Goal: Communication & Community: Answer question/provide support

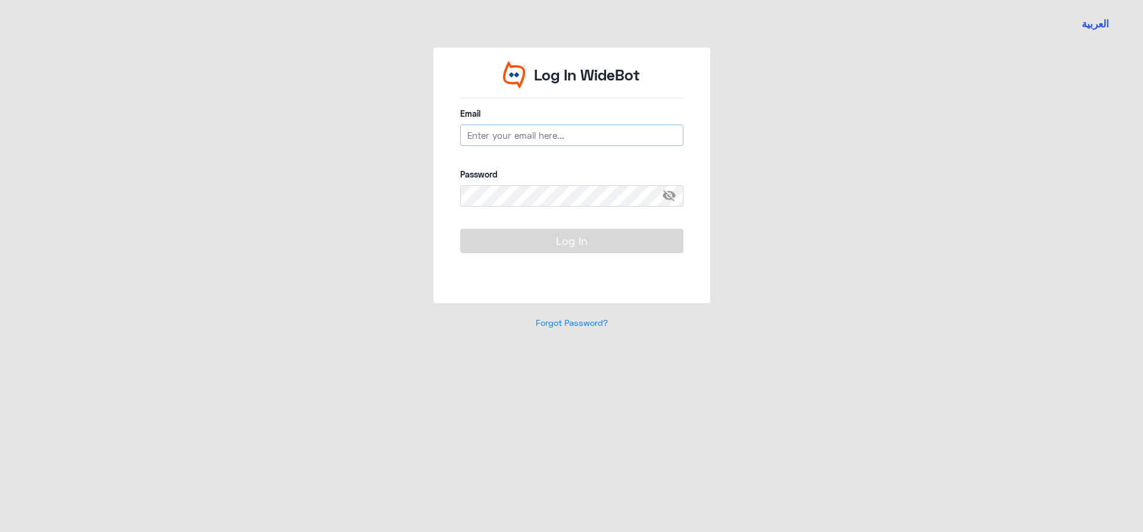
type input "[EMAIL_ADDRESS][DOMAIN_NAME]"
click at [567, 236] on button "Log In" at bounding box center [571, 241] width 223 height 24
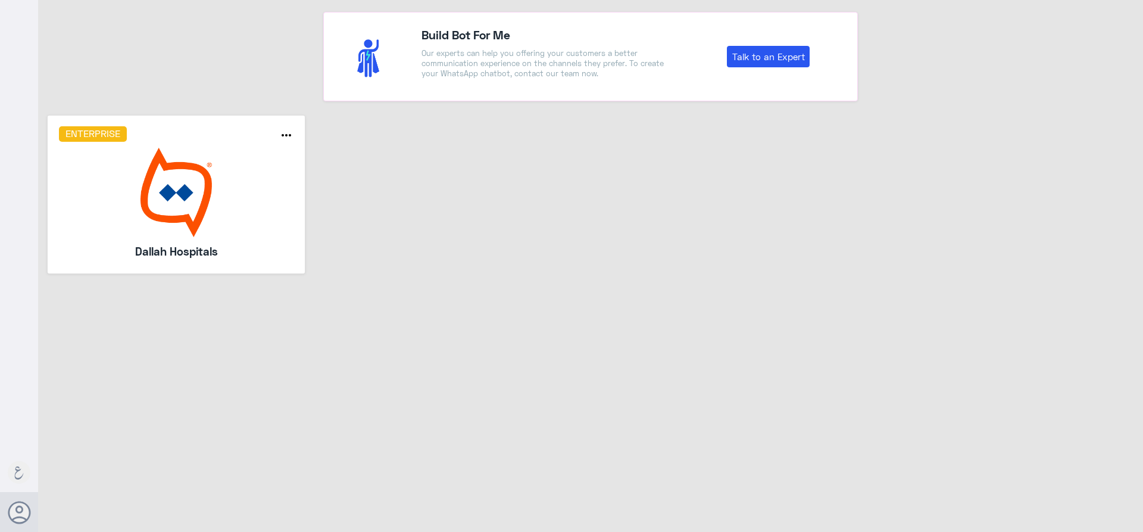
click at [276, 147] on div "Enterprise more_horiz Dallah Hospitals" at bounding box center [176, 194] width 235 height 136
click at [255, 140] on div "Enterprise" at bounding box center [155, 133] width 211 height 15
click at [117, 143] on div "Enterprise more_horiz Dallah Hospitals" at bounding box center [176, 194] width 235 height 136
click at [266, 173] on img at bounding box center [176, 192] width 235 height 89
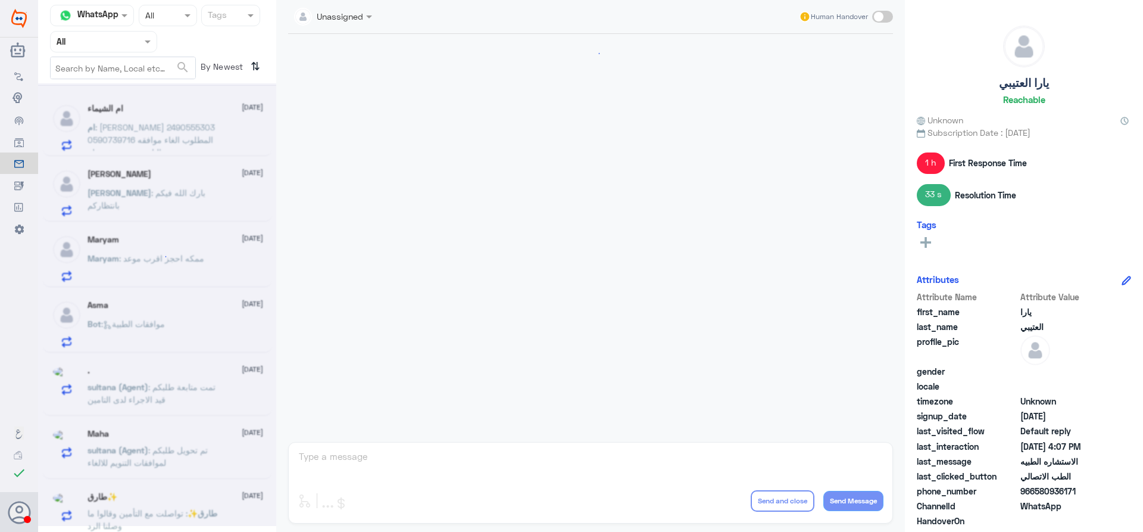
scroll to position [1087, 0]
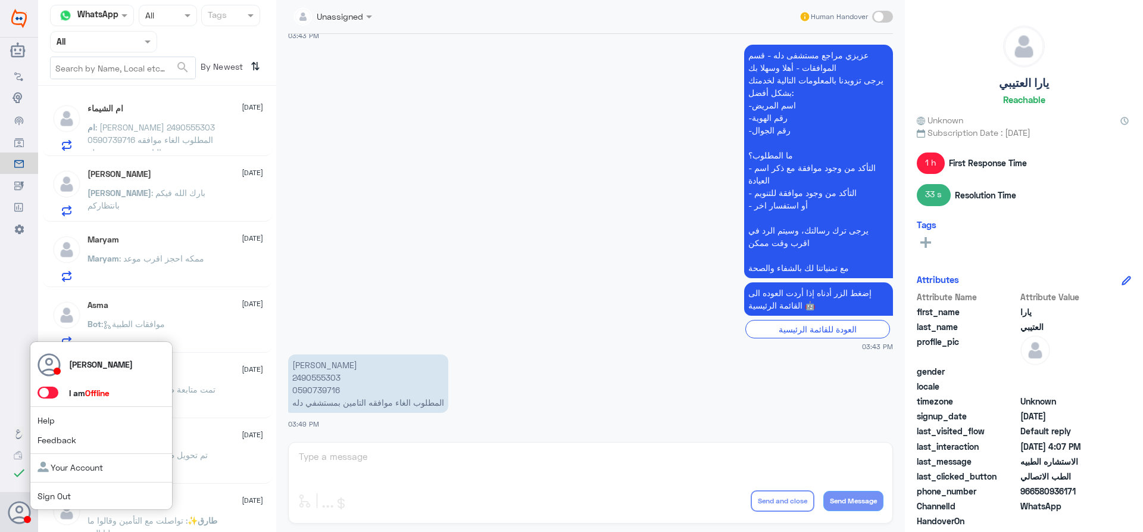
click at [54, 396] on span at bounding box center [48, 392] width 21 height 12
click at [0, 0] on input "checkbox" at bounding box center [0, 0] width 0 height 0
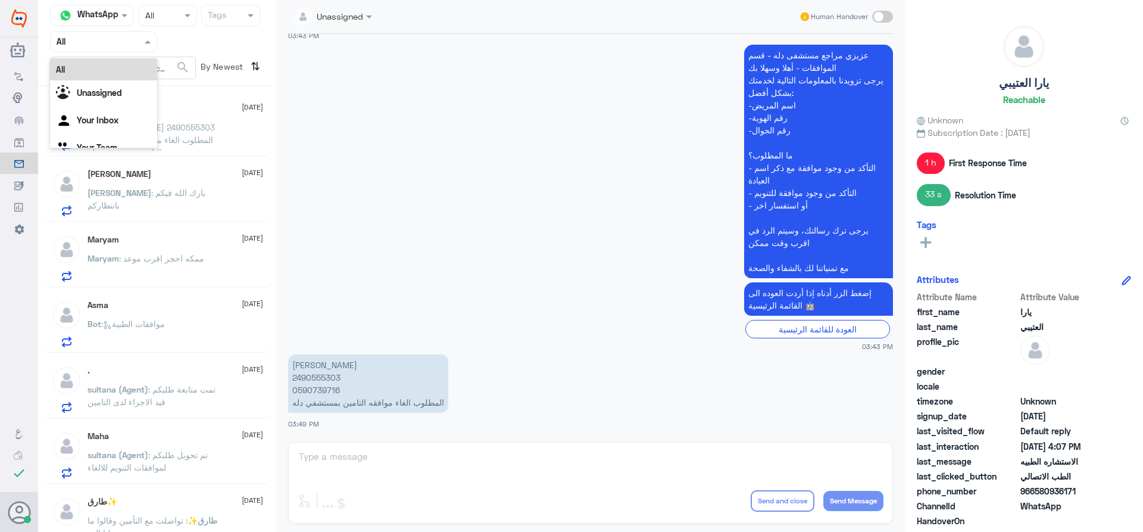
click at [123, 49] on div "Agent Filter All" at bounding box center [103, 41] width 107 height 21
click at [142, 126] on div "Your Inbox" at bounding box center [103, 121] width 107 height 27
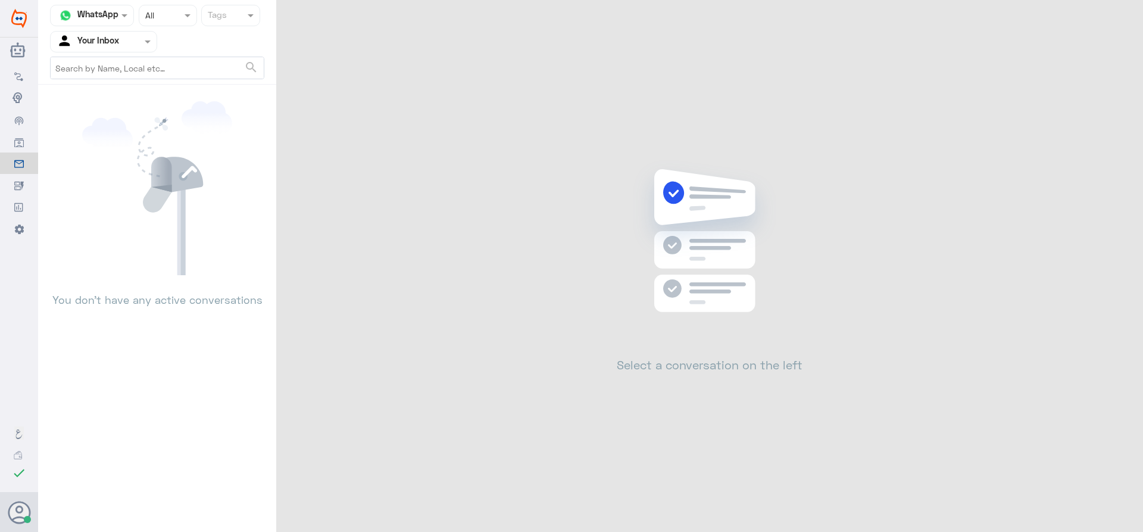
click at [125, 36] on div at bounding box center [104, 42] width 106 height 14
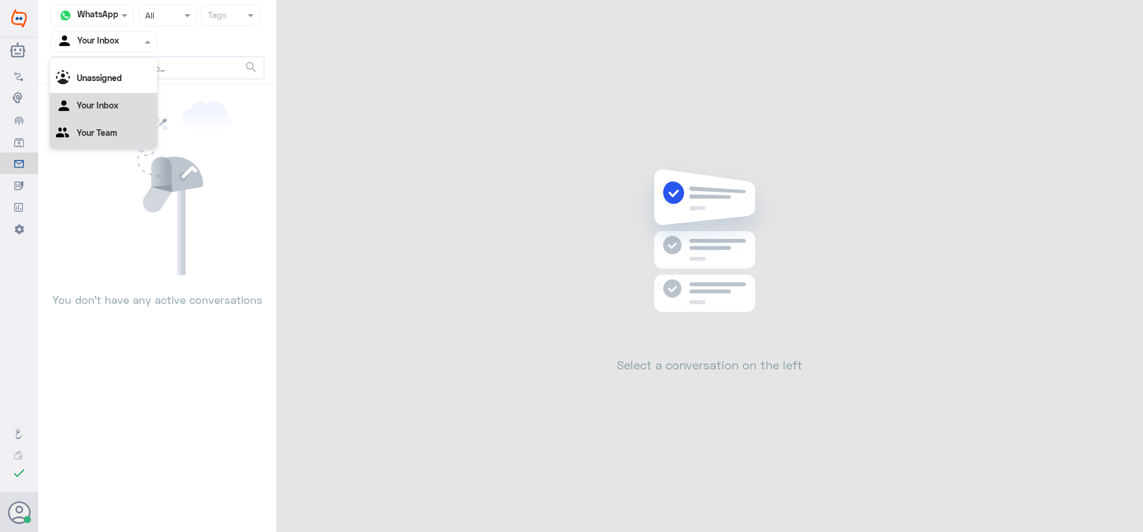
click at [124, 139] on div "Your Team" at bounding box center [103, 133] width 107 height 27
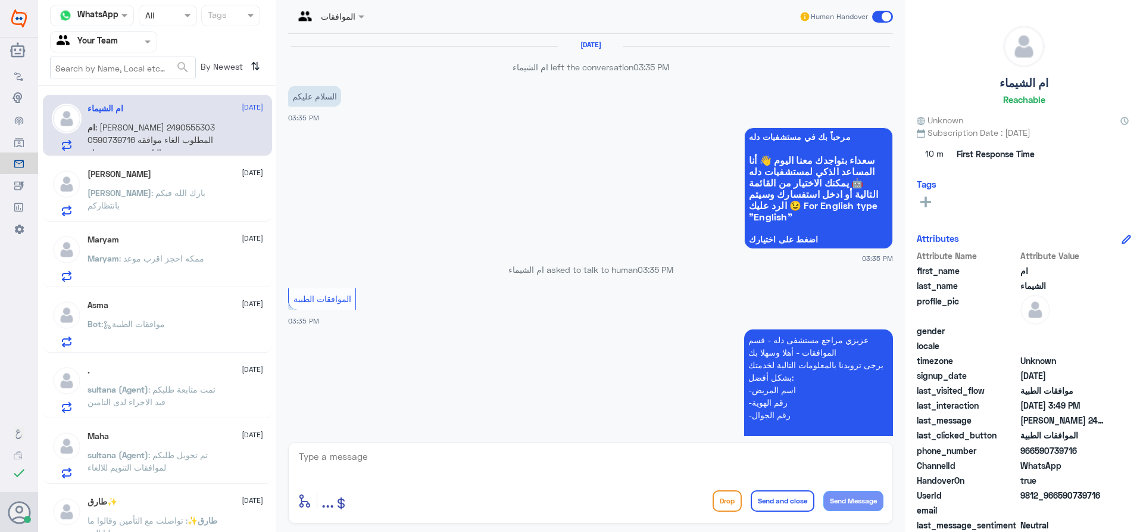
scroll to position [1087, 0]
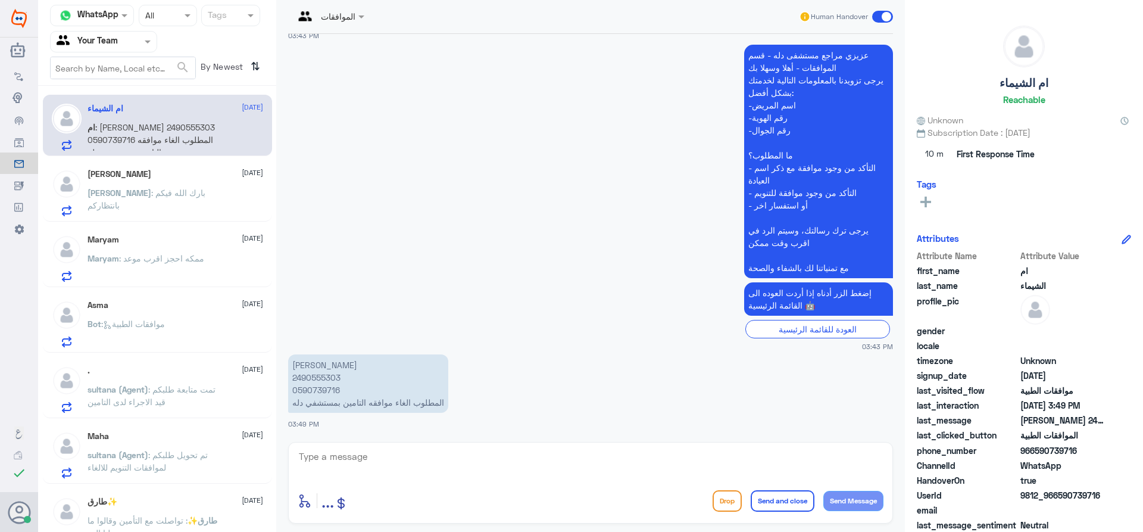
click at [157, 200] on p "[PERSON_NAME] : [PERSON_NAME] فيكم بانتظاركم" at bounding box center [155, 201] width 134 height 30
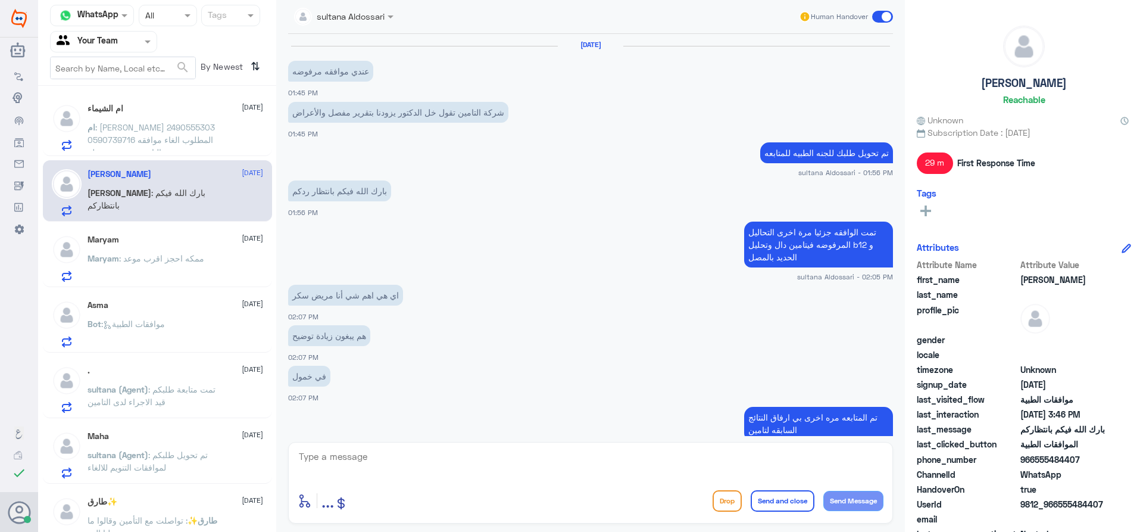
scroll to position [537, 0]
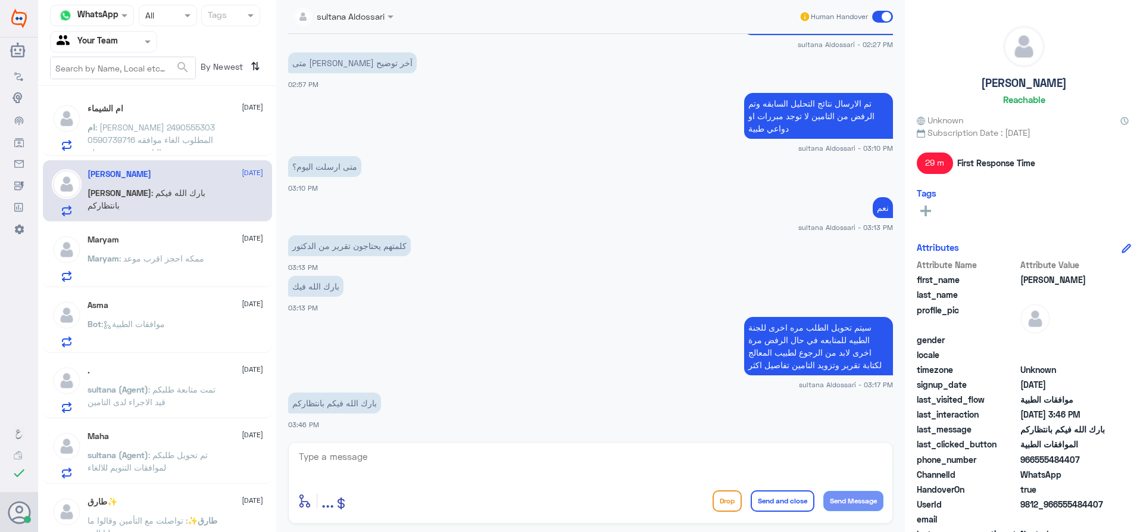
click at [129, 132] on span ": [PERSON_NAME] 2490555303 0590739716 المطلوب الغاء موافقه التامين بمستشفي دله" at bounding box center [151, 139] width 127 height 35
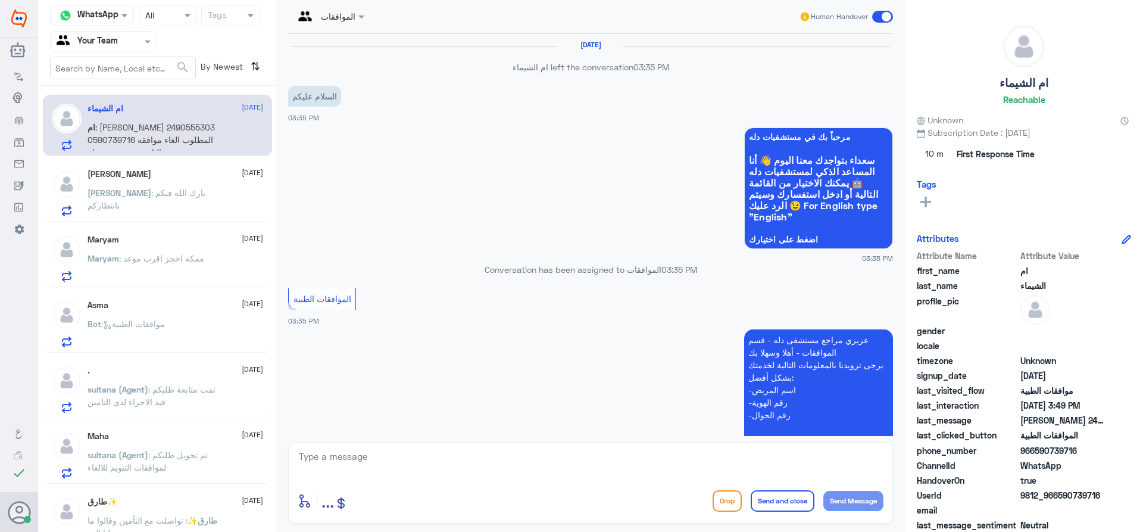
scroll to position [1087, 0]
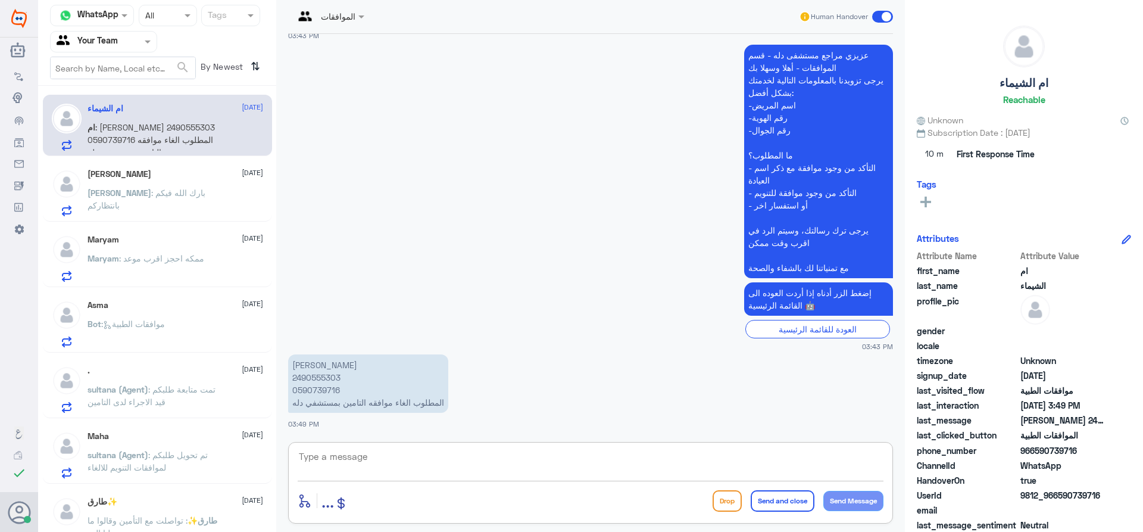
click at [319, 459] on textarea at bounding box center [591, 462] width 586 height 29
type textarea "h"
type textarea "اهلا وسهلا"
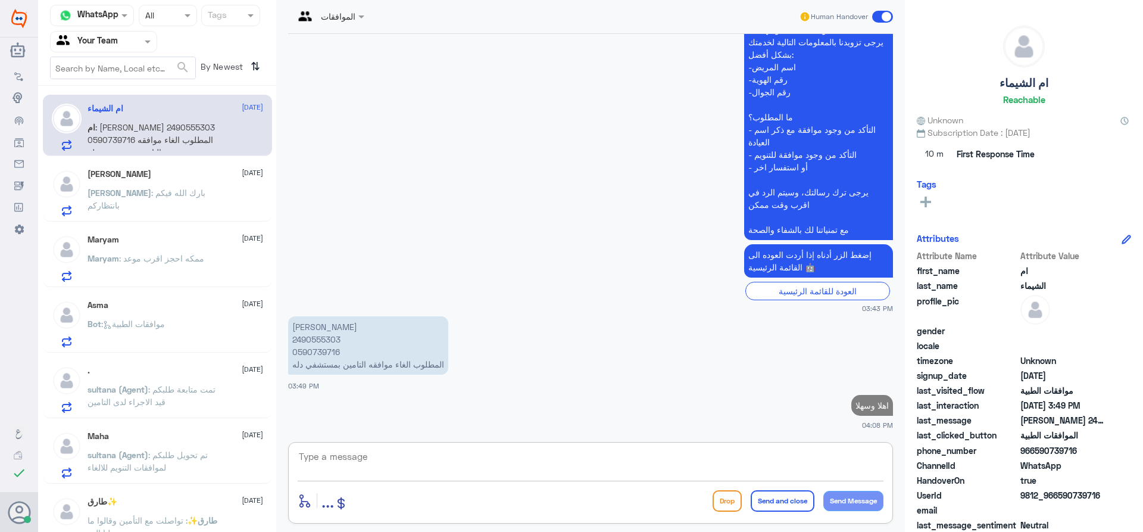
click at [326, 353] on p "[PERSON_NAME] 2490555303 0590739716 المطلوب الغاء موافقه التامين بمستشفي دله" at bounding box center [368, 345] width 160 height 58
click at [332, 339] on p "[PERSON_NAME] 2490555303 0590739716 المطلوب الغاء موافقه التامين بمستشفي دله" at bounding box center [368, 345] width 160 height 58
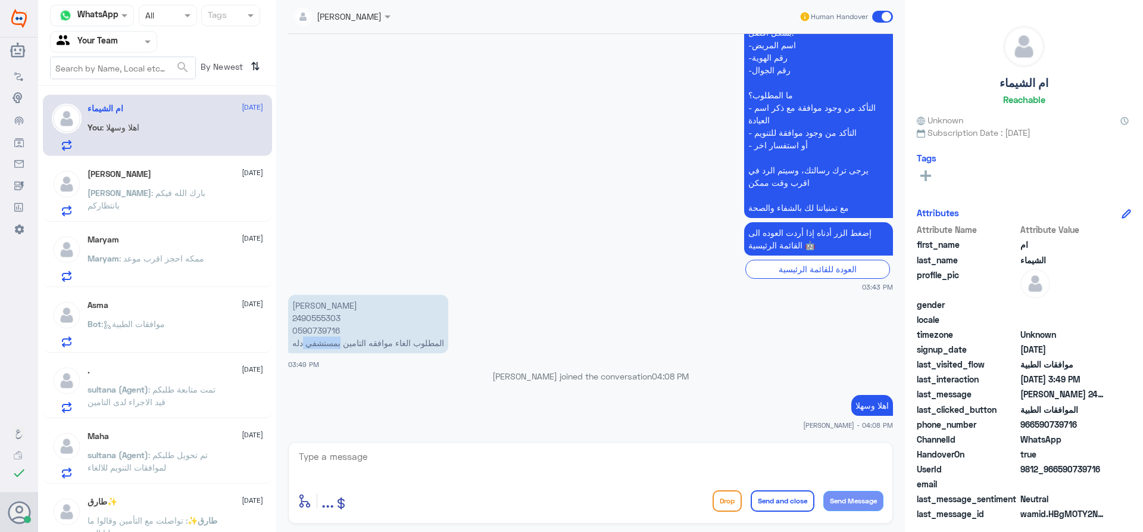
click at [332, 339] on p "[PERSON_NAME] 2490555303 0590739716 المطلوب الغاء موافقه التامين بمستشفي دله" at bounding box center [368, 324] width 160 height 58
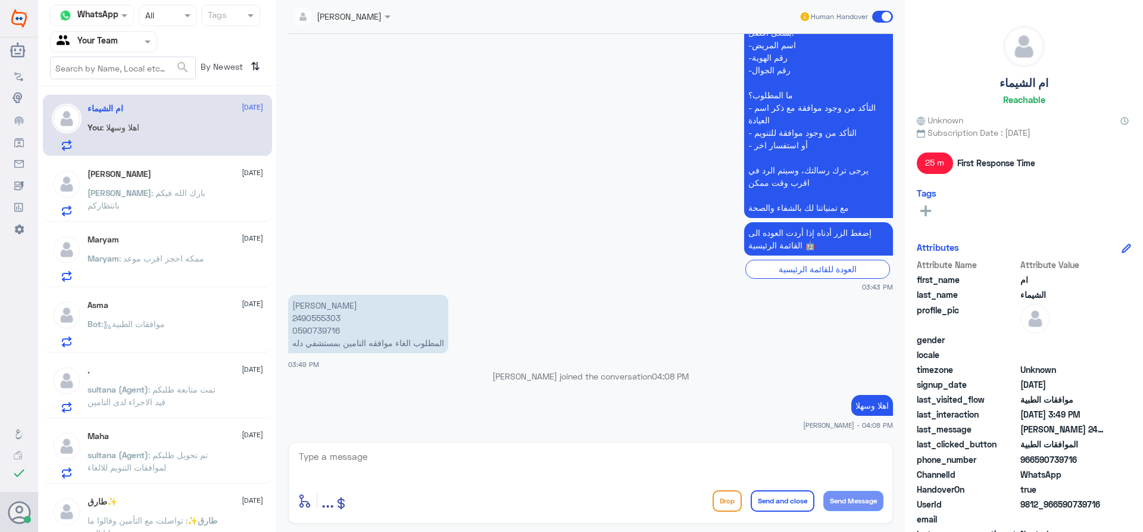
click at [325, 319] on p "[PERSON_NAME] 2490555303 0590739716 المطلوب الغاء موافقه التامين بمستشفي دله" at bounding box center [368, 324] width 160 height 58
copy p "2490555303"
click at [595, 500] on div "enter flow name ... Drop Send and close Send Message" at bounding box center [591, 500] width 586 height 27
click at [584, 473] on textarea at bounding box center [591, 462] width 586 height 29
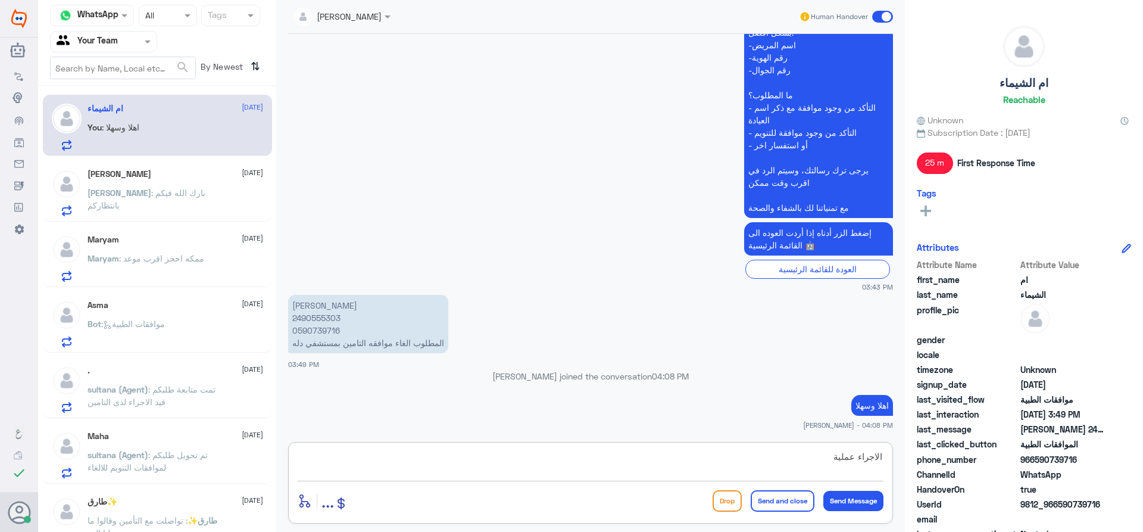
type textarea "الاجراء عملية ؟"
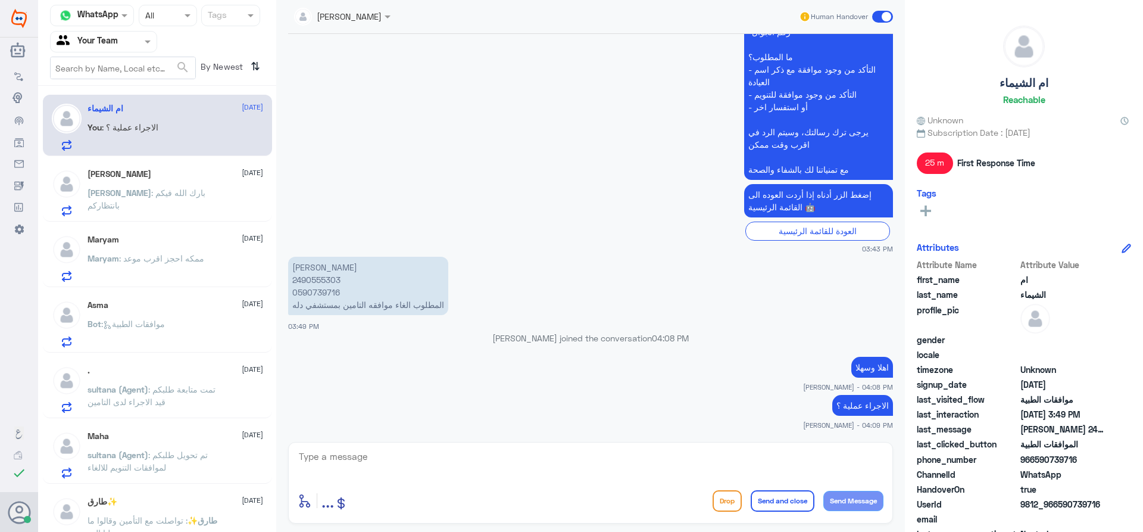
click at [183, 203] on p "[PERSON_NAME] : [PERSON_NAME] فيكم بانتظاركم" at bounding box center [155, 201] width 134 height 30
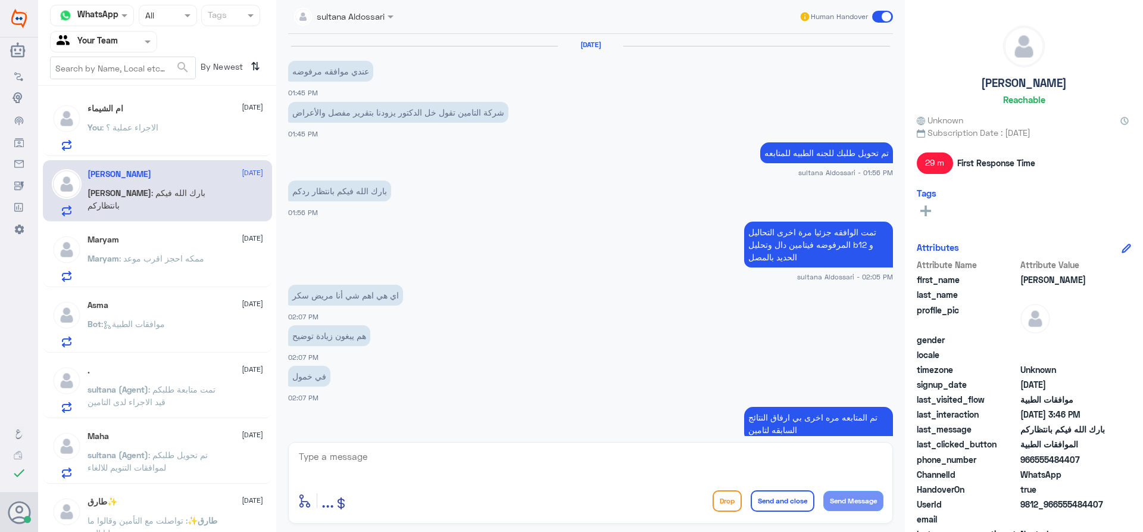
scroll to position [537, 0]
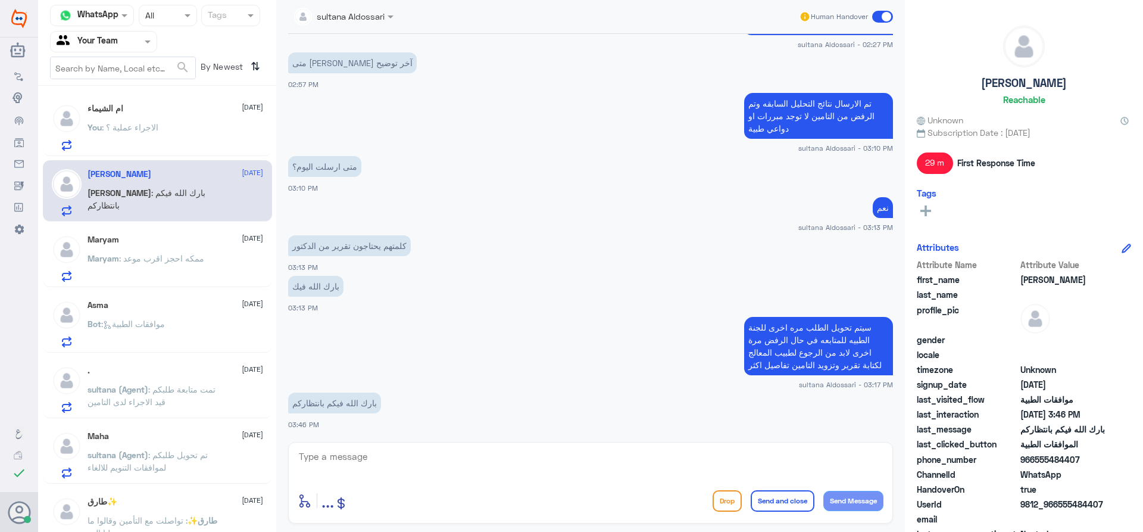
click at [169, 143] on div "You : الاجراء عملية ؟" at bounding box center [176, 137] width 176 height 27
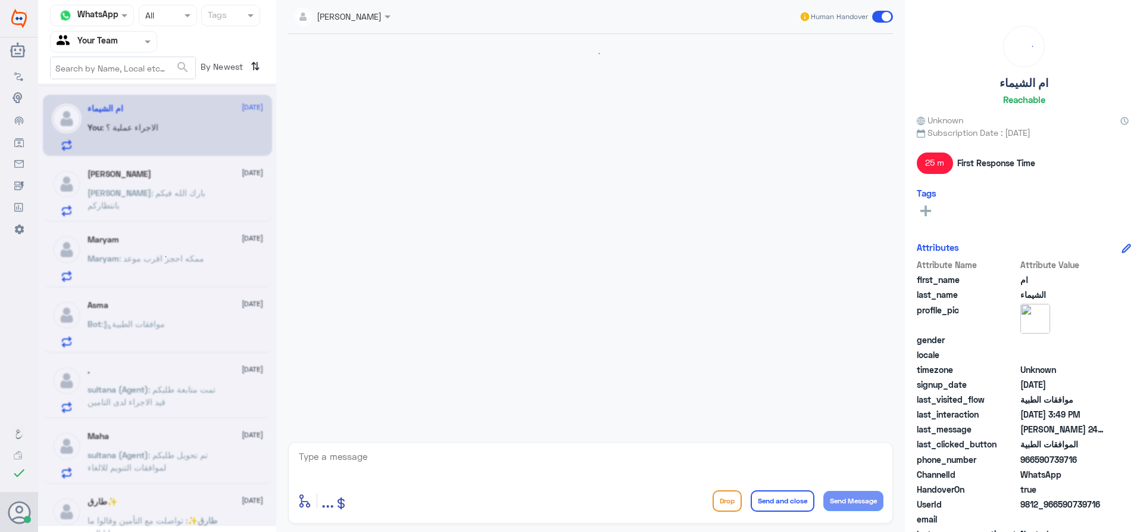
scroll to position [982, 0]
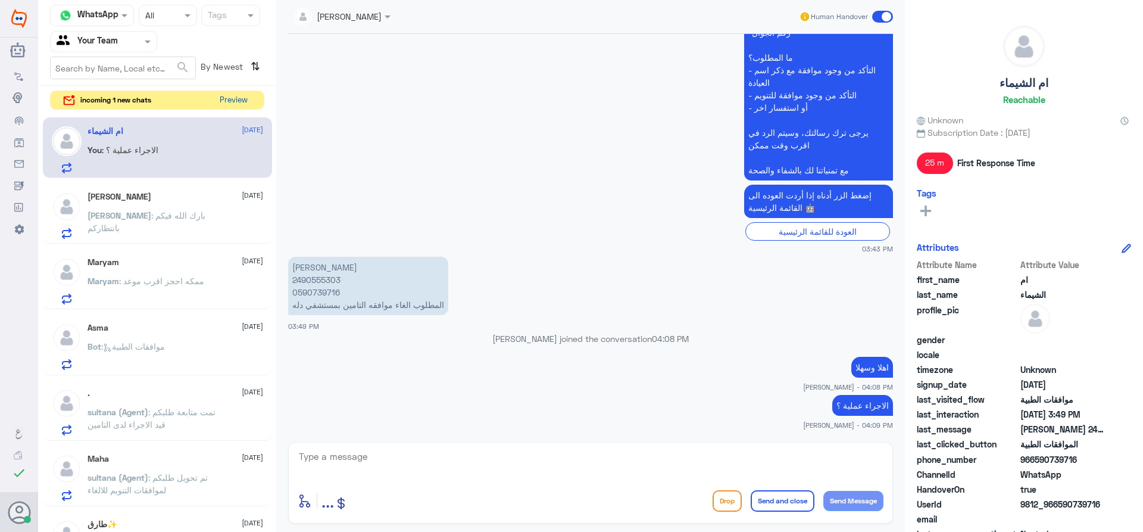
click at [229, 105] on button "Preview" at bounding box center [233, 100] width 37 height 18
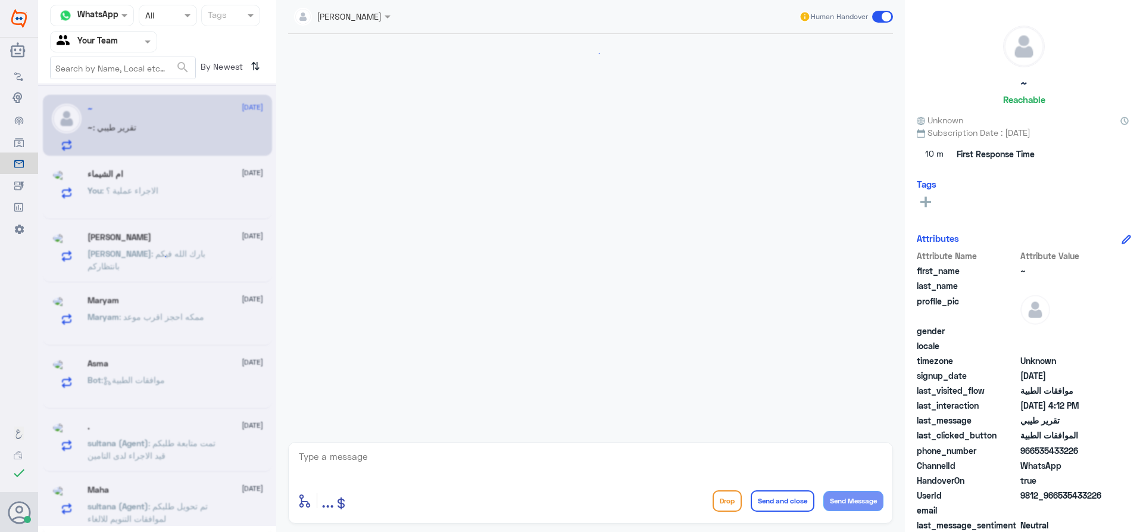
scroll to position [1218, 0]
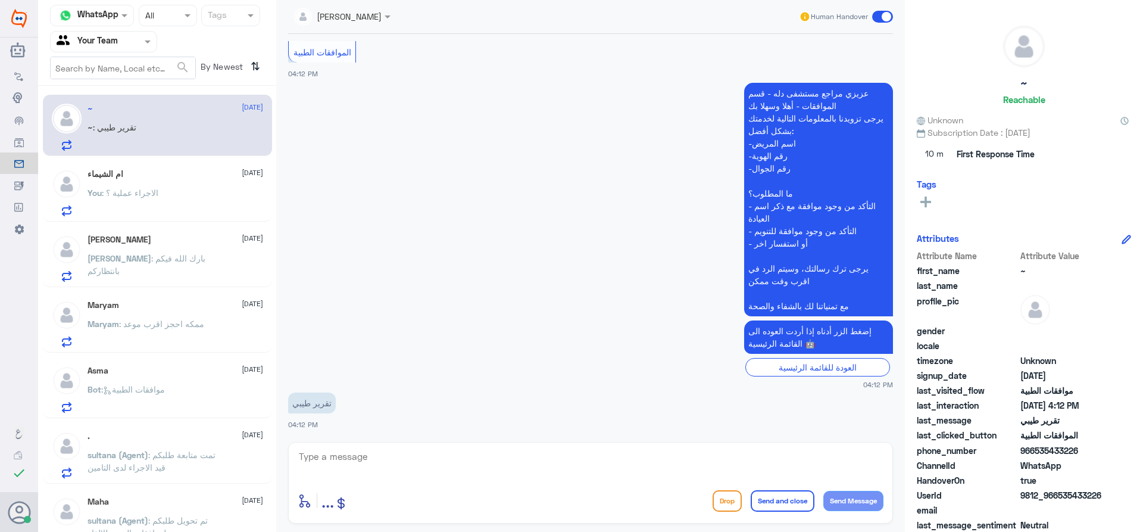
click at [481, 472] on textarea at bounding box center [591, 462] width 586 height 29
type textarea "u"
click at [795, 462] on textarea "عزيزي المراجع هنا فقط الموافقات الطبية" at bounding box center [591, 462] width 586 height 29
click at [667, 465] on textarea "عزيزي المراجع هنا فقط خدمة الموافقات الطبية" at bounding box center [591, 462] width 586 height 29
type textarea "عزيزي المراجع هنا فقط خدمة الموافقات الطبية يرجى التواصل مع قسم التقارير الطبية"
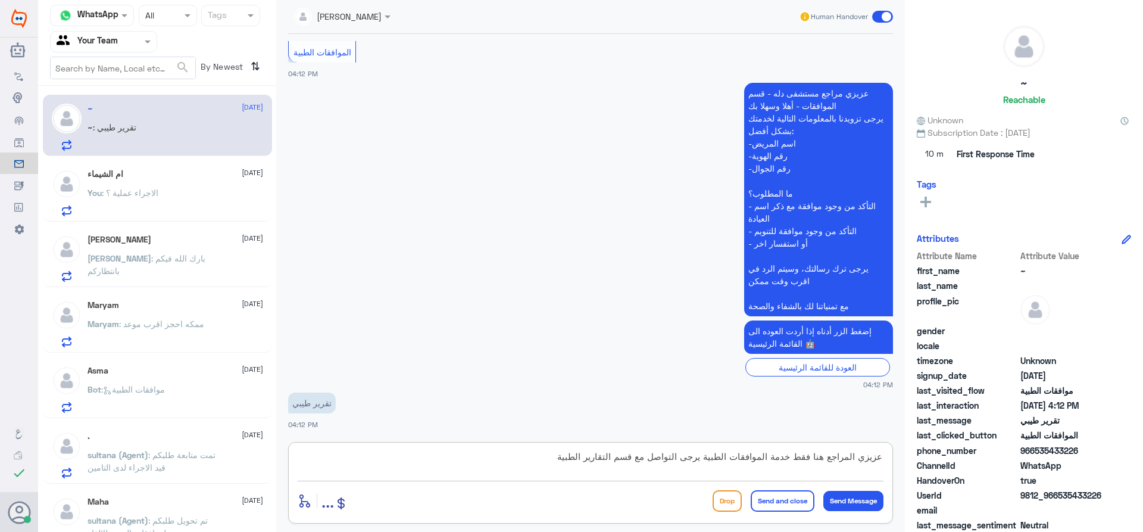
click at [762, 499] on button "Send and close" at bounding box center [783, 500] width 64 height 21
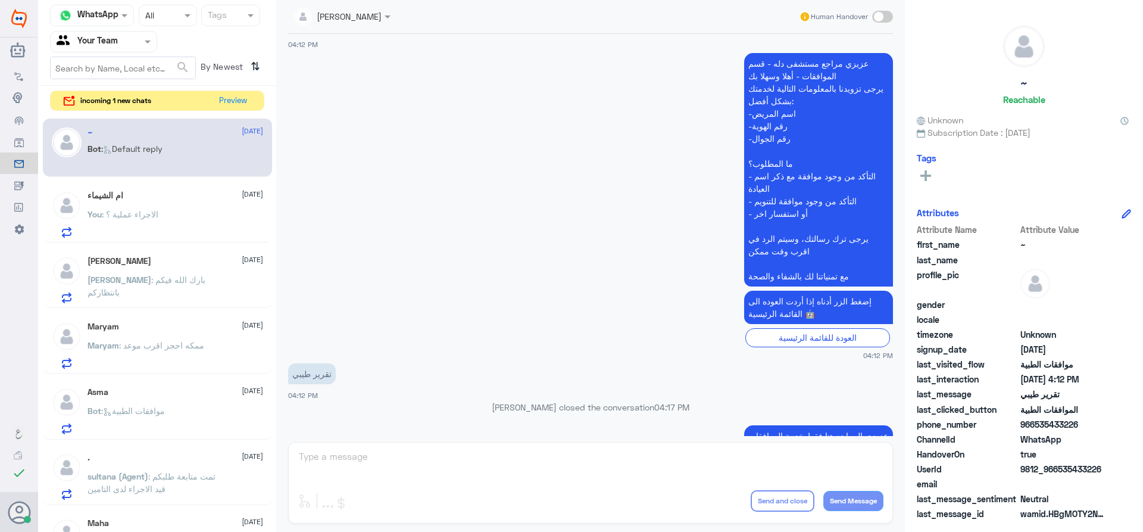
scroll to position [1224, 0]
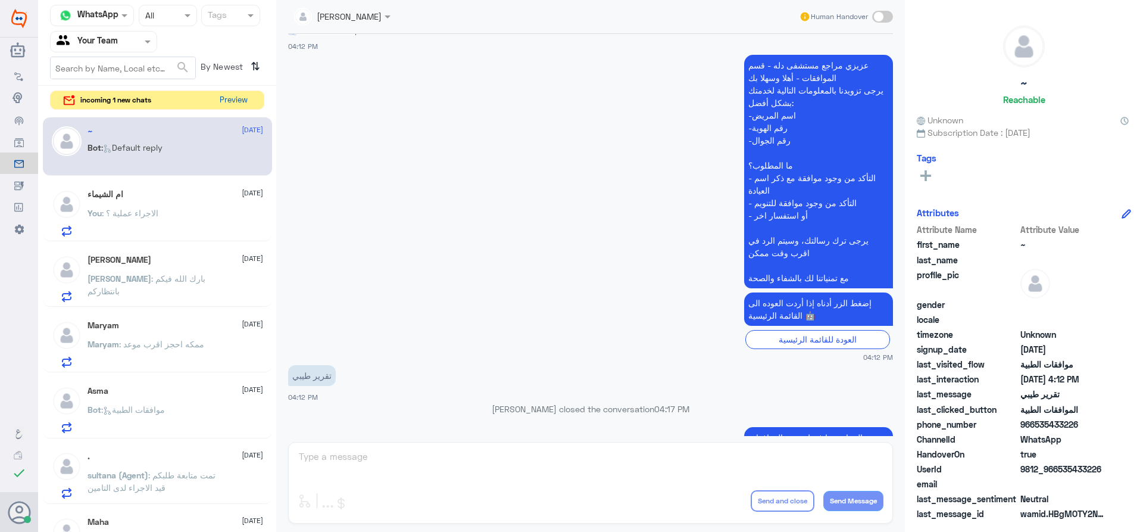
click at [219, 93] on button "Preview" at bounding box center [233, 100] width 37 height 18
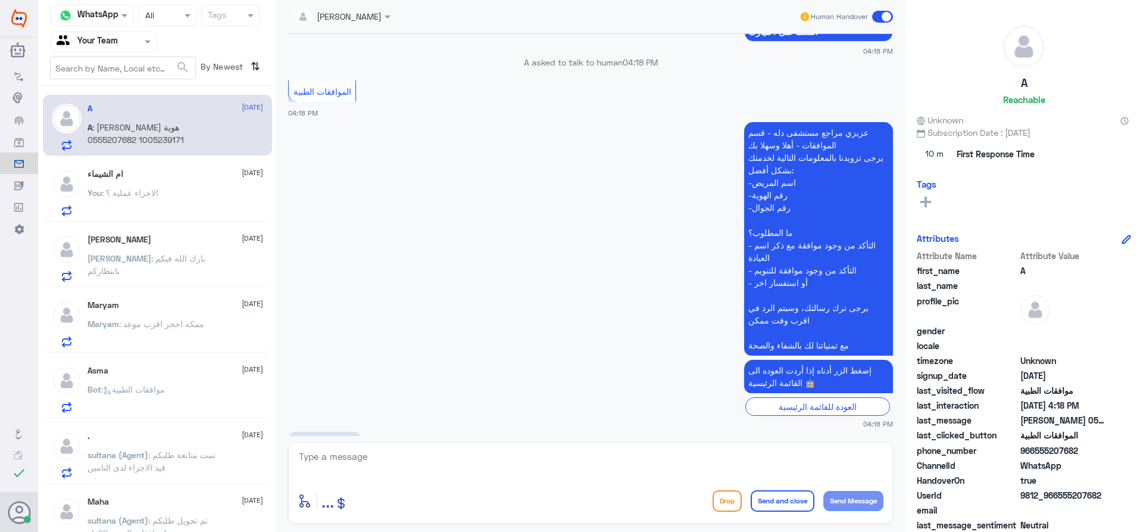
scroll to position [1099, 0]
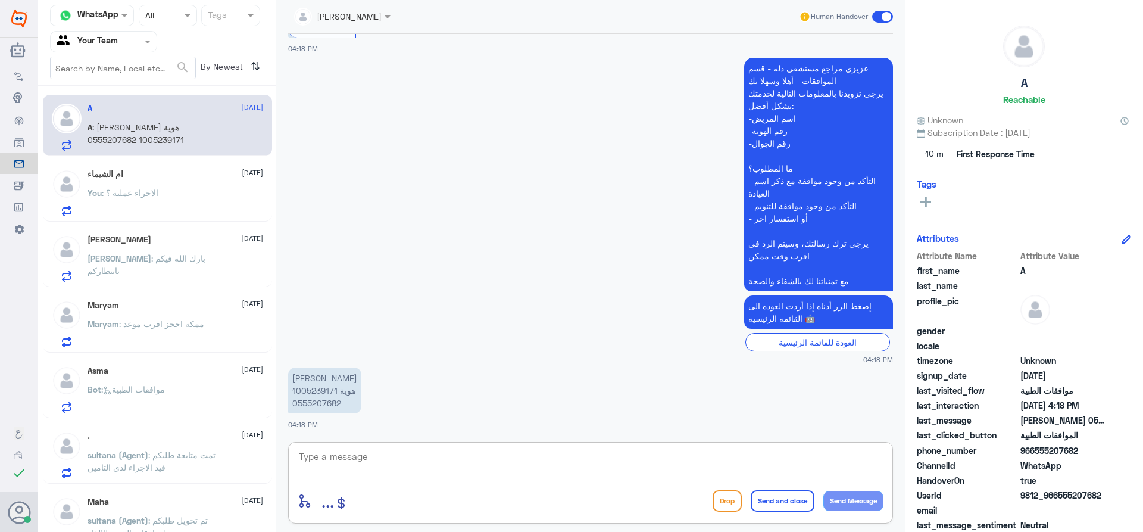
click at [366, 473] on textarea at bounding box center [591, 462] width 586 height 29
type textarea "اهلا وسهلا"
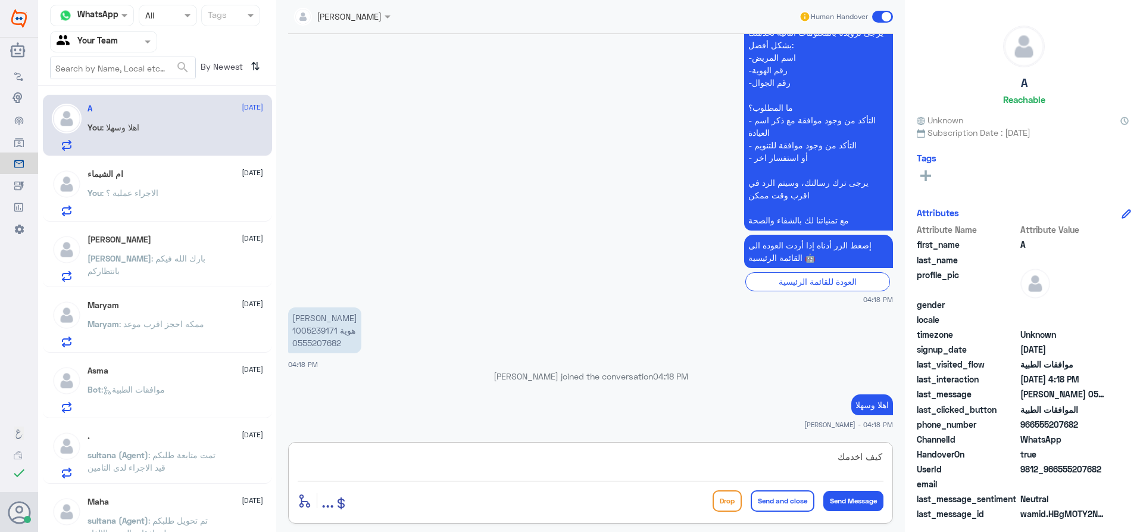
type textarea "كيف اخدمك"
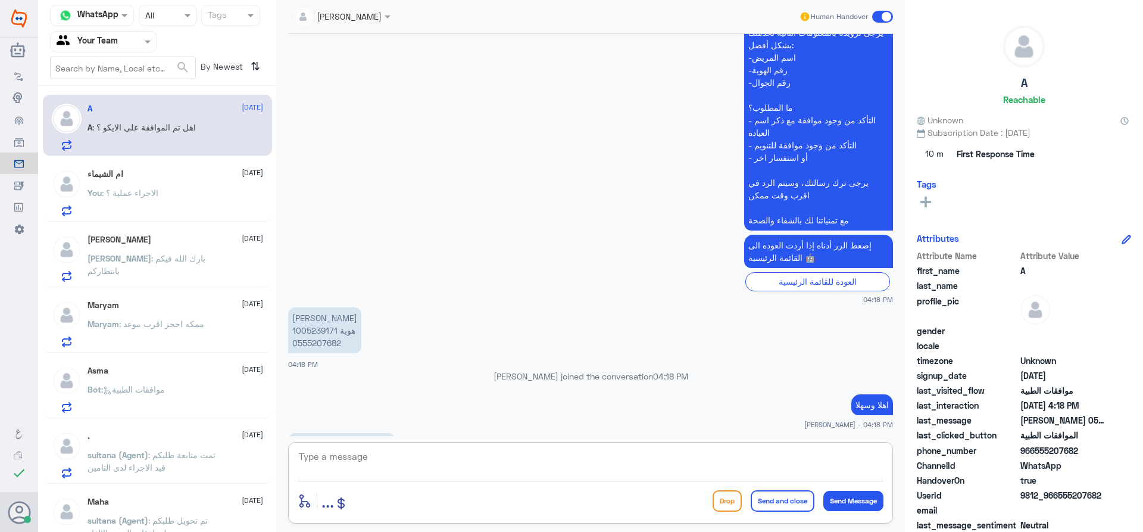
scroll to position [1216, 0]
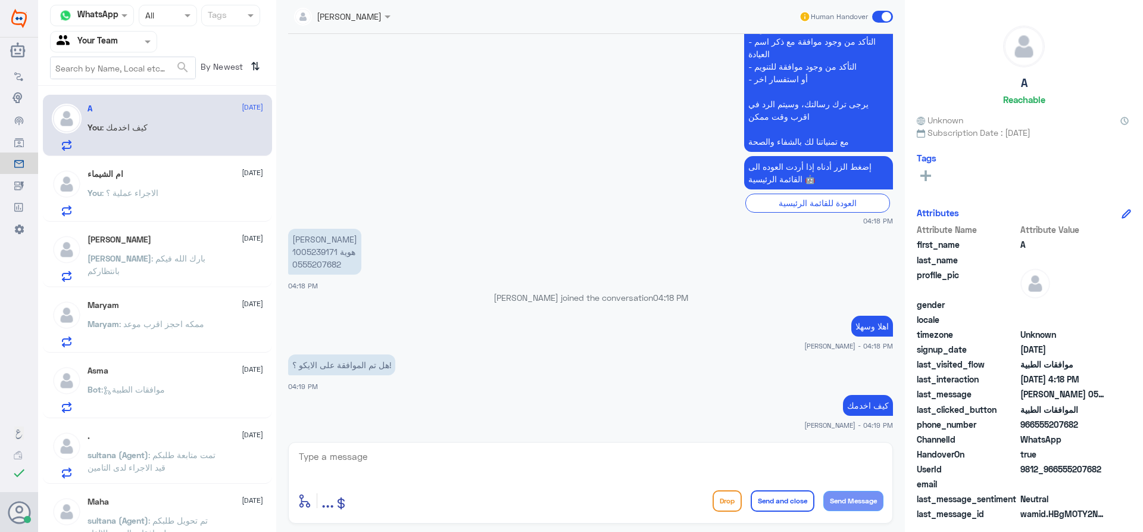
click at [305, 253] on p "[PERSON_NAME] هوية 1005239171 0555207682" at bounding box center [324, 252] width 73 height 46
copy p "1005239171"
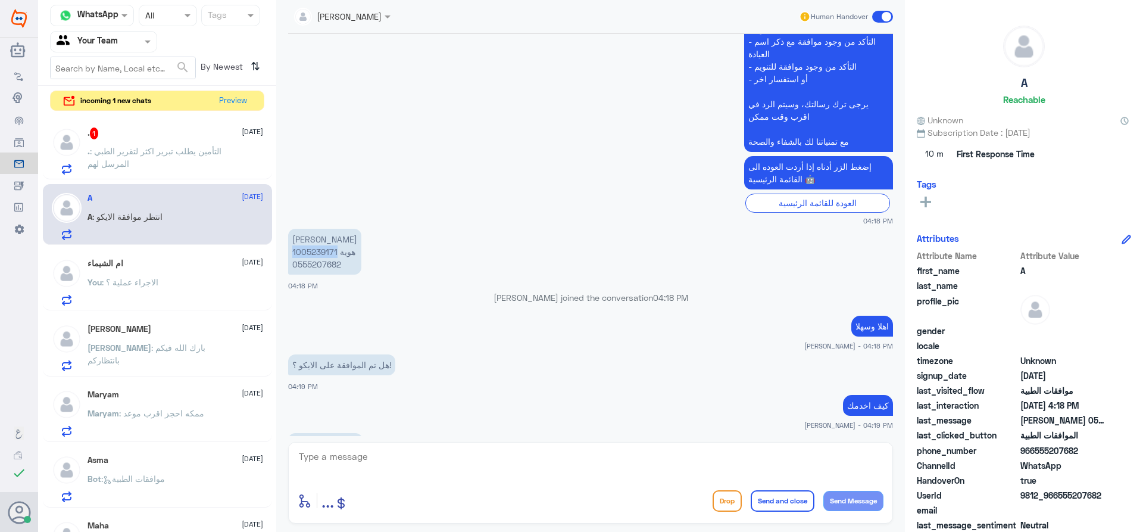
scroll to position [1256, 0]
